Goal: Entertainment & Leisure: Consume media (video, audio)

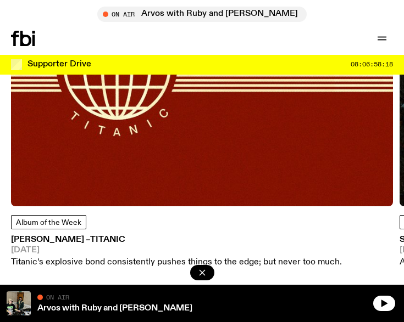
scroll to position [2040, 0]
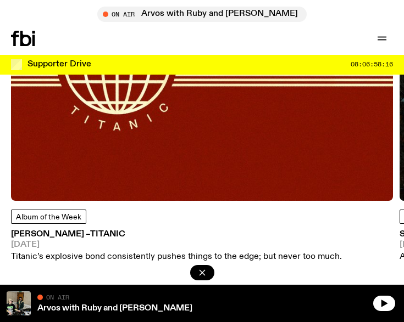
click at [72, 170] on img at bounding box center [202, 10] width 382 height 382
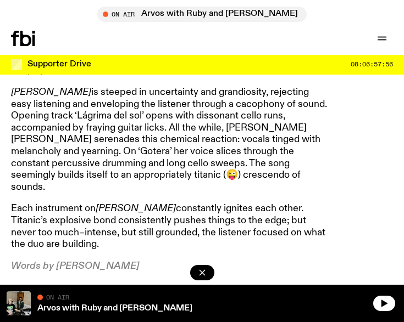
scroll to position [617, 0]
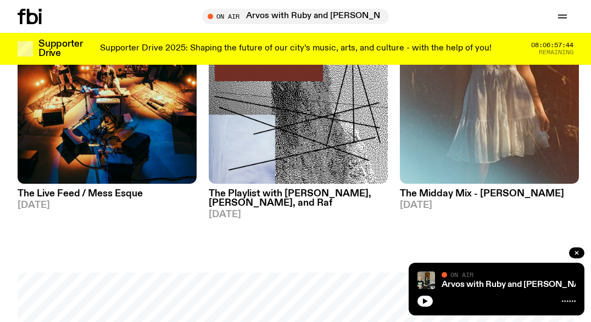
scroll to position [543, 0]
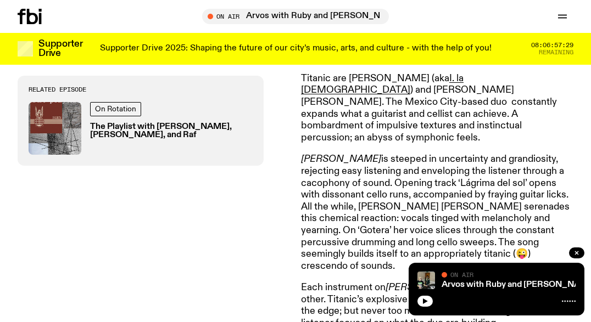
scroll to position [390, 0]
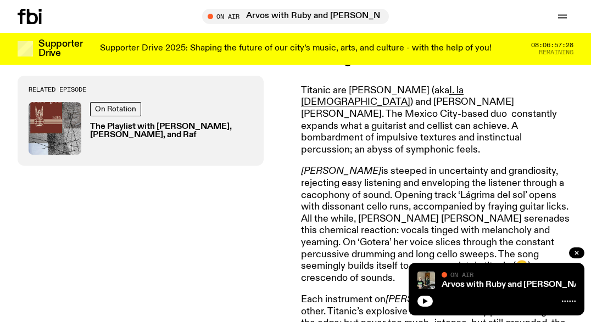
click at [149, 128] on h3 "The Playlist with [PERSON_NAME], [PERSON_NAME], and Raf" at bounding box center [171, 131] width 163 height 16
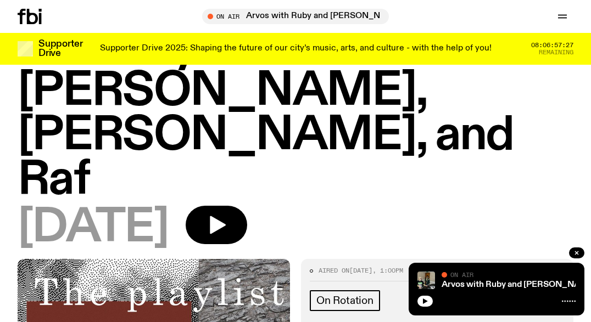
scroll to position [86, 0]
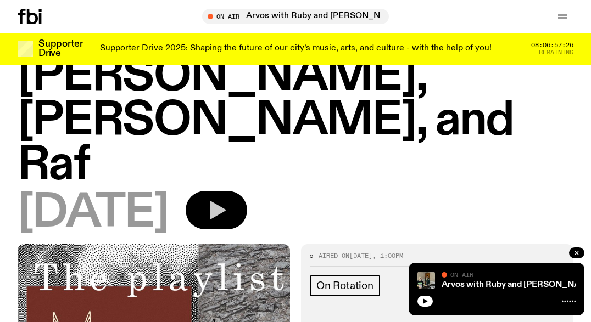
click at [226, 202] on icon "button" at bounding box center [218, 211] width 16 height 18
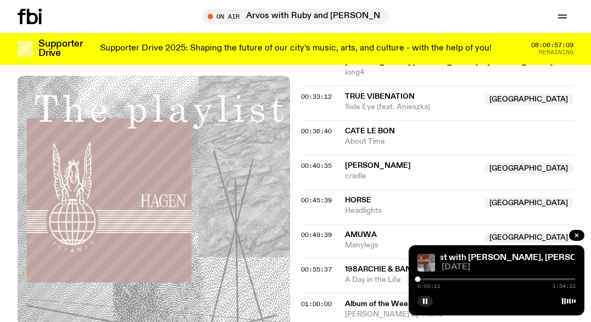
scroll to position [697, 0]
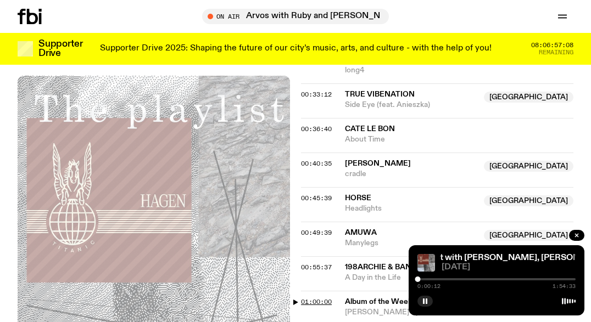
click at [319, 298] on span "01:00:00" at bounding box center [316, 302] width 31 height 9
click at [403, 279] on div at bounding box center [501, 279] width 5 height 5
click at [403, 280] on div at bounding box center [503, 279] width 5 height 5
click at [403, 281] on div at bounding box center [505, 279] width 5 height 5
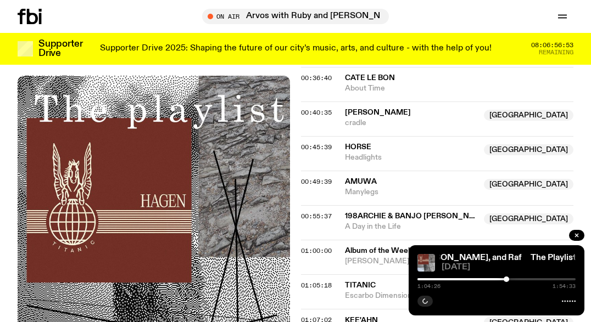
scroll to position [750, 0]
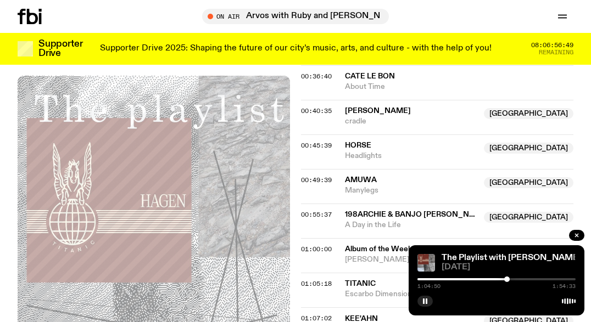
click at [403, 281] on div at bounding box center [506, 279] width 5 height 5
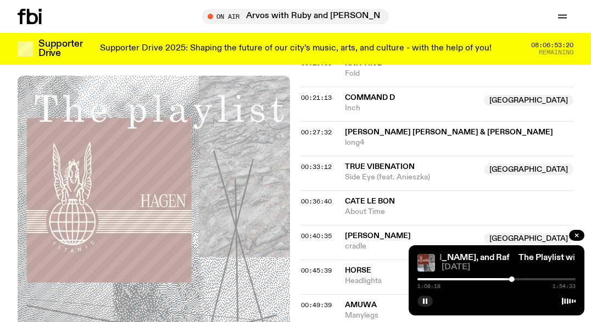
scroll to position [635, 0]
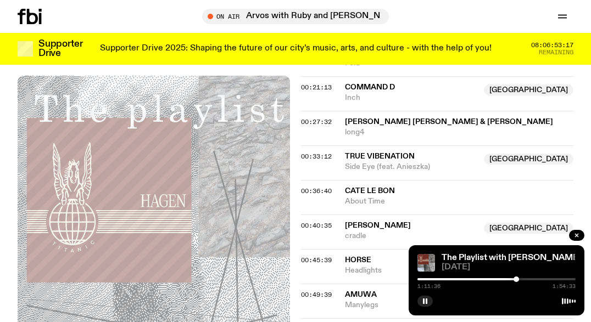
click at [403, 281] on div at bounding box center [515, 279] width 5 height 5
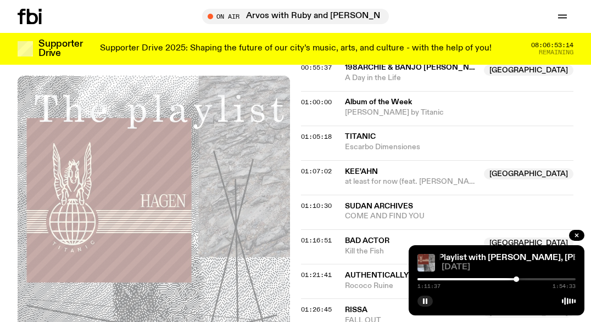
scroll to position [927, 0]
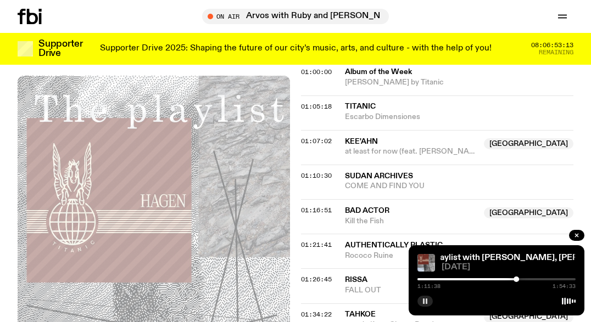
click at [403, 304] on button "button" at bounding box center [424, 301] width 15 height 11
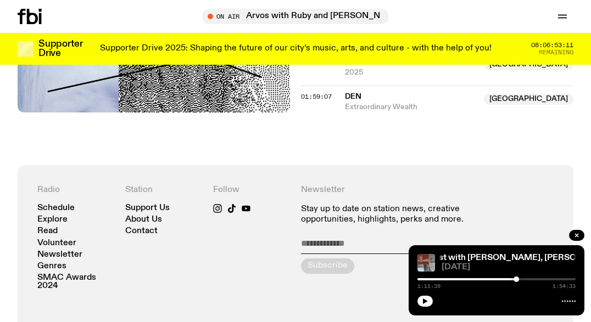
scroll to position [1363, 0]
